Goal: Transaction & Acquisition: Purchase product/service

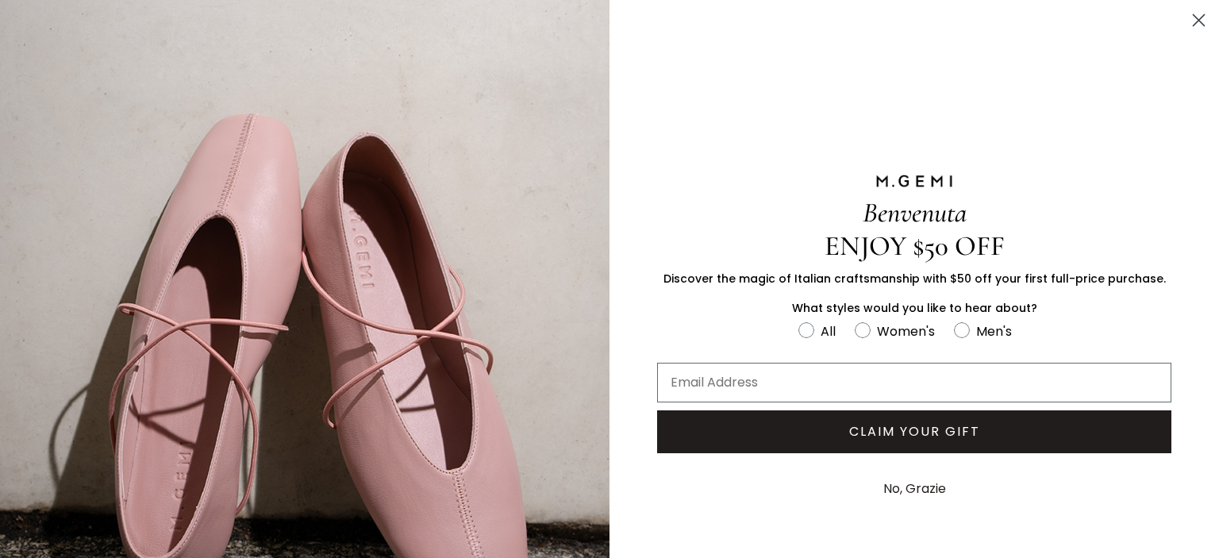
click at [1190, 18] on circle "Close dialog" at bounding box center [1199, 20] width 26 height 26
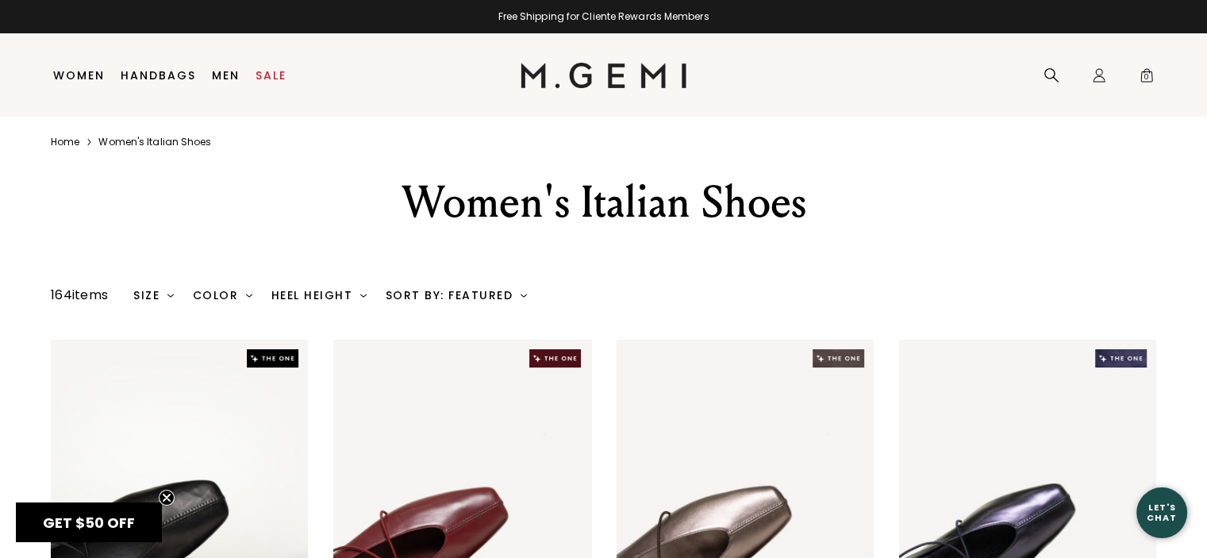
click at [158, 297] on div "Size" at bounding box center [153, 295] width 40 height 13
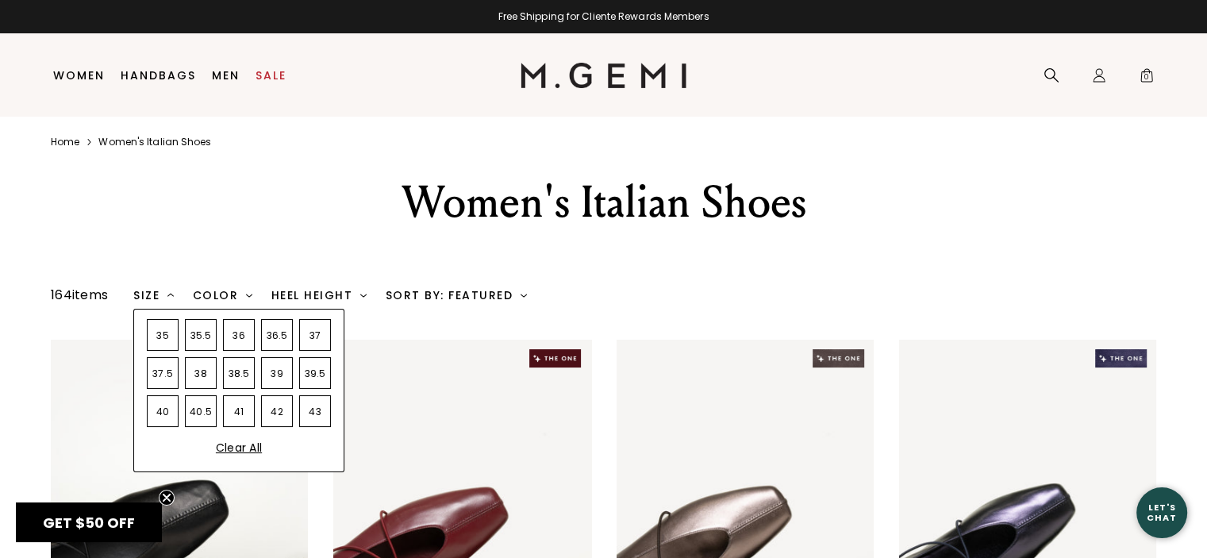
click at [205, 374] on div "38" at bounding box center [201, 373] width 32 height 32
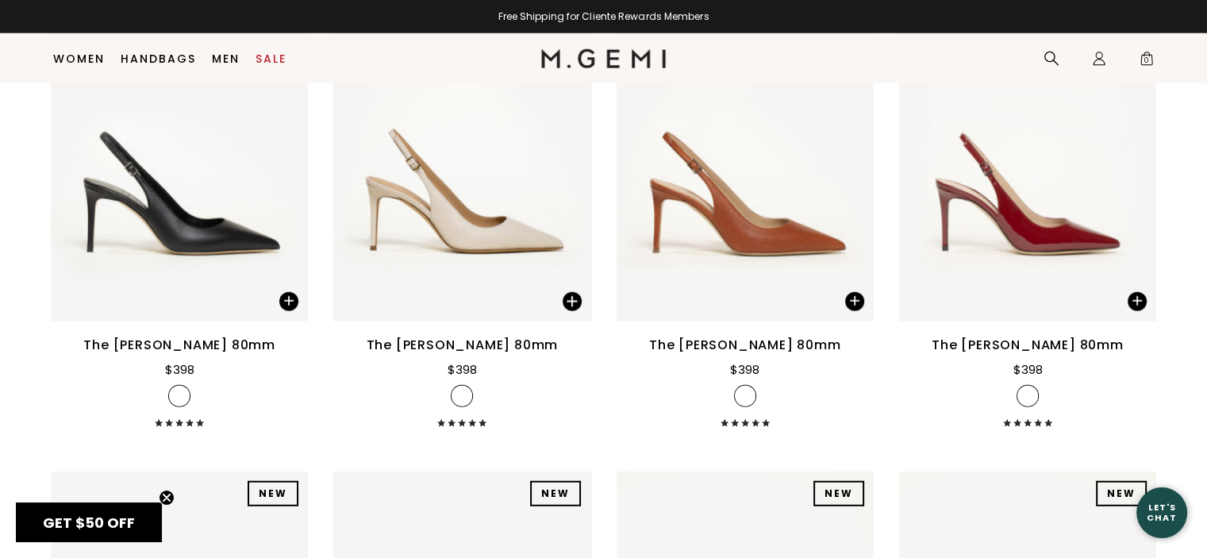
scroll to position [10247, 0]
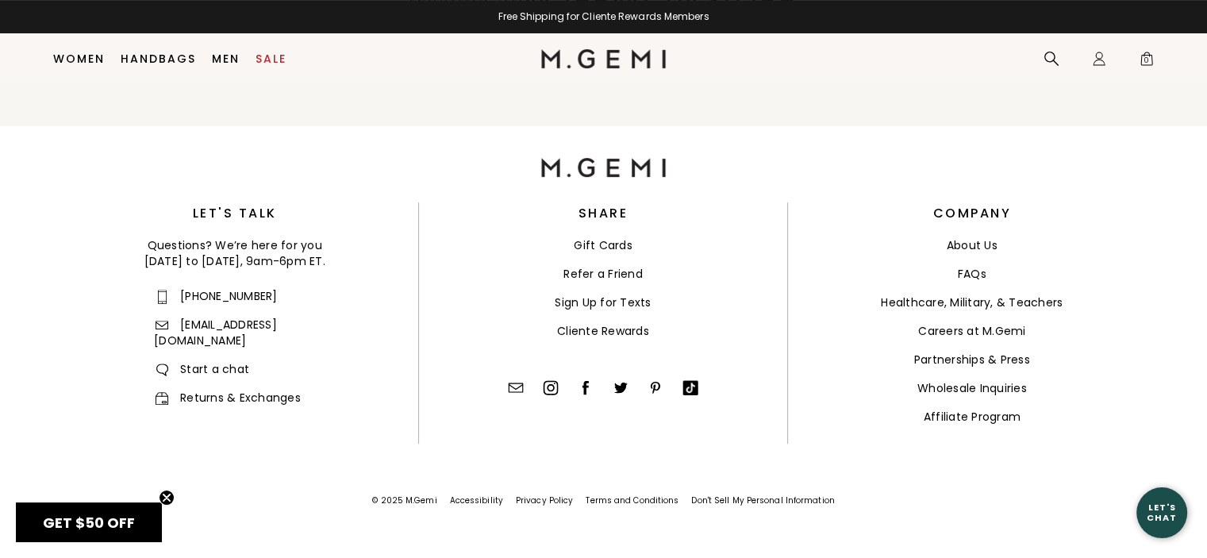
scroll to position [635, 0]
click at [205, 323] on link "[EMAIL_ADDRESS][DOMAIN_NAME]" at bounding box center [215, 333] width 123 height 32
click at [162, 326] on img at bounding box center [162, 325] width 13 height 9
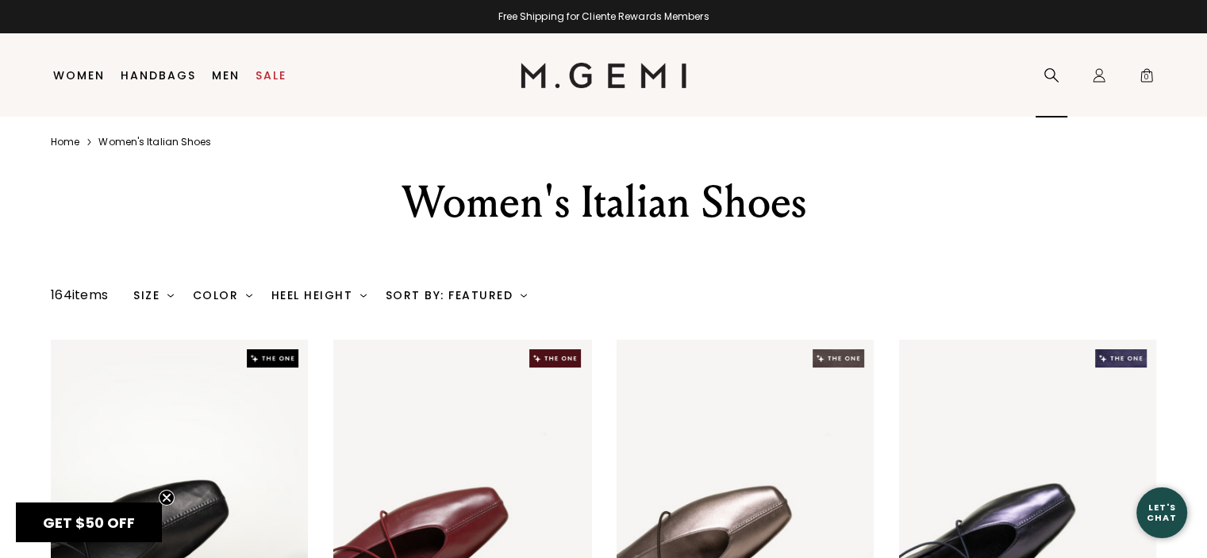
click at [1050, 72] on icon at bounding box center [1052, 75] width 16 height 16
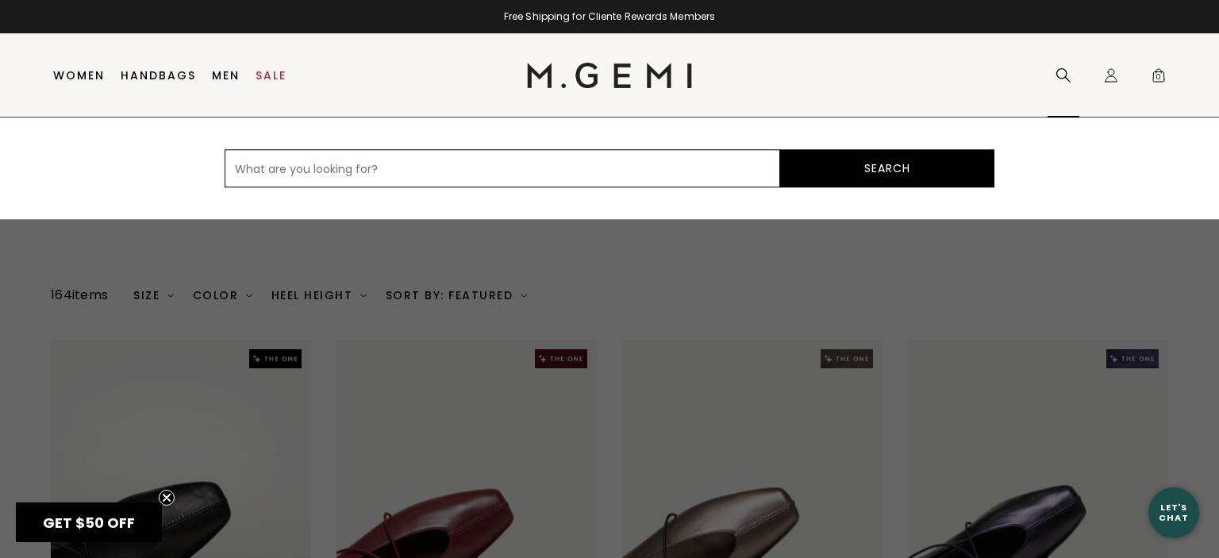
click at [564, 165] on input "text" at bounding box center [503, 168] width 556 height 38
type input "arianna"
click at [892, 166] on button "Search" at bounding box center [887, 168] width 214 height 38
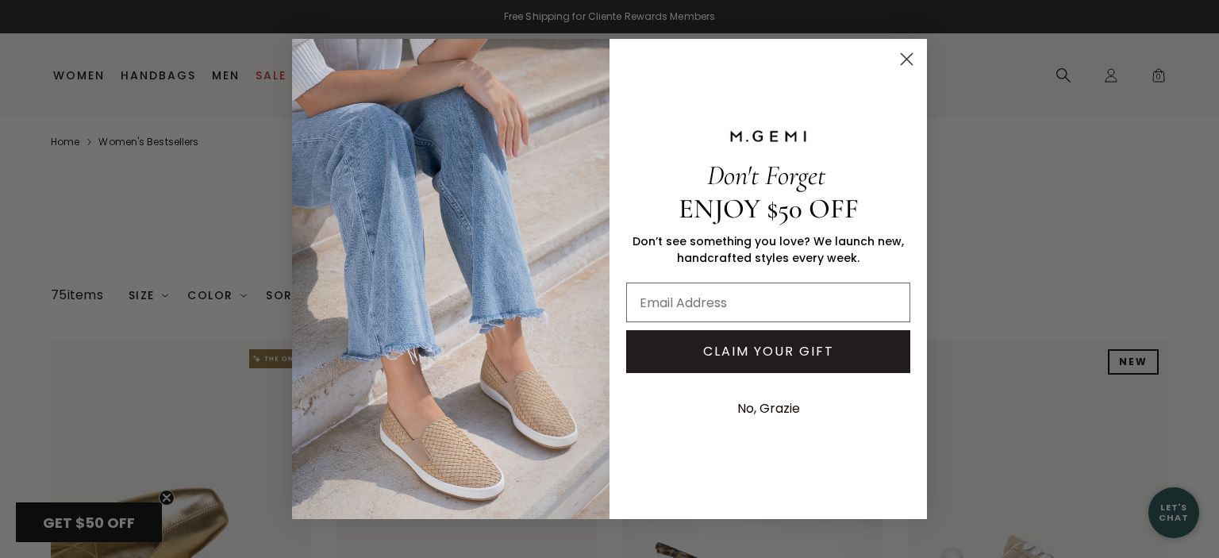
click at [907, 57] on circle "Close dialog" at bounding box center [907, 59] width 26 height 26
